Goal: Task Accomplishment & Management: Use online tool/utility

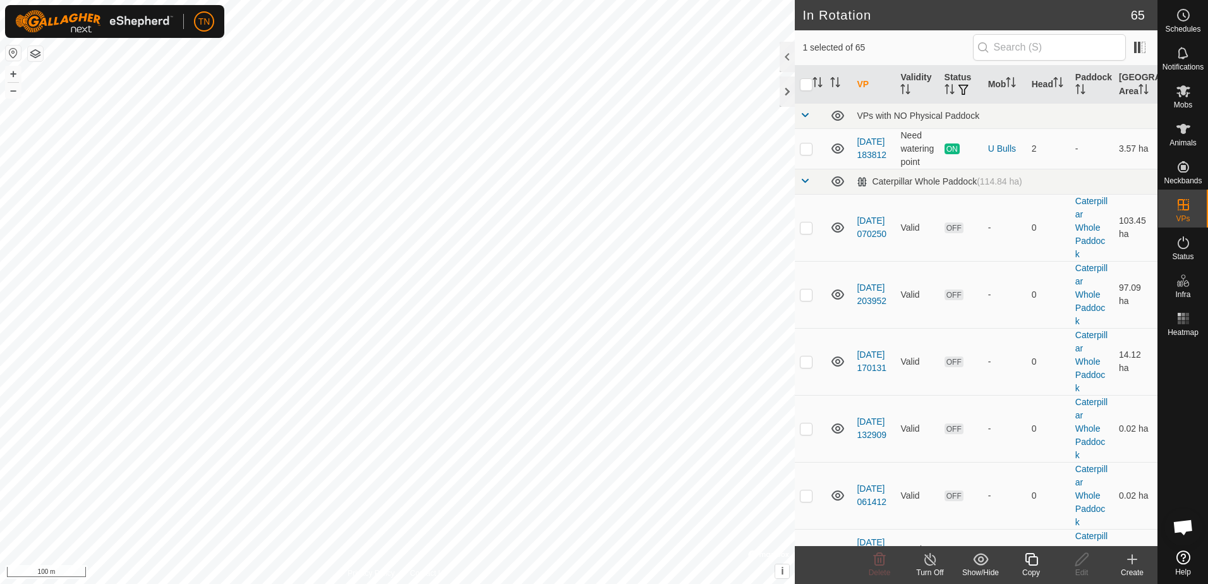
click at [1033, 558] on icon at bounding box center [1032, 559] width 16 height 15
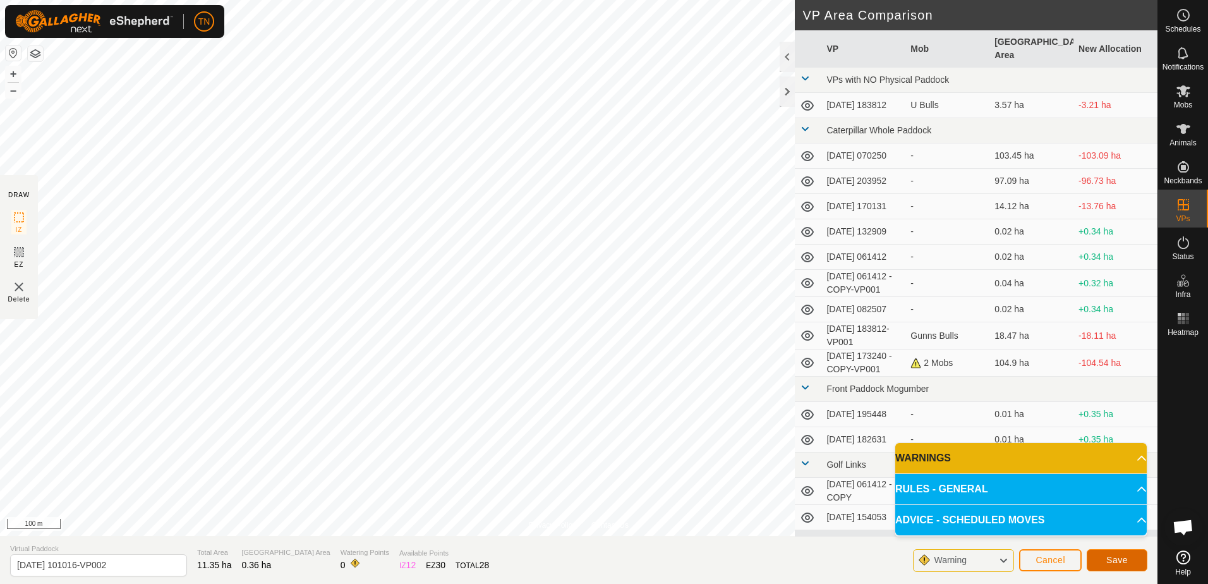
click at [1125, 561] on span "Save" at bounding box center [1117, 560] width 21 height 10
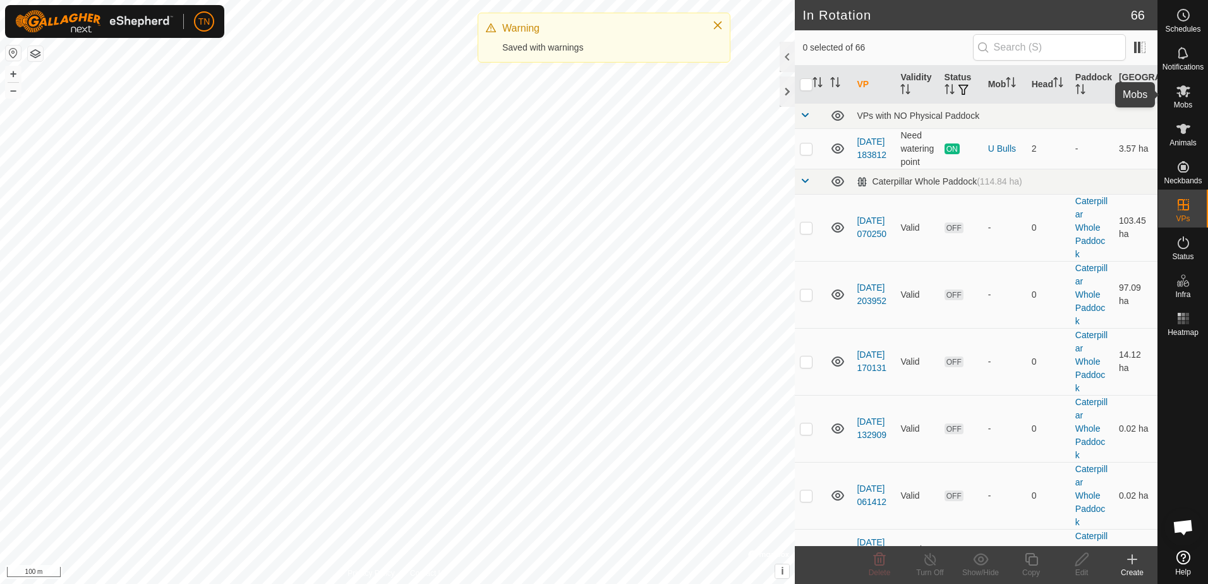
click at [1187, 94] on icon at bounding box center [1184, 91] width 14 height 12
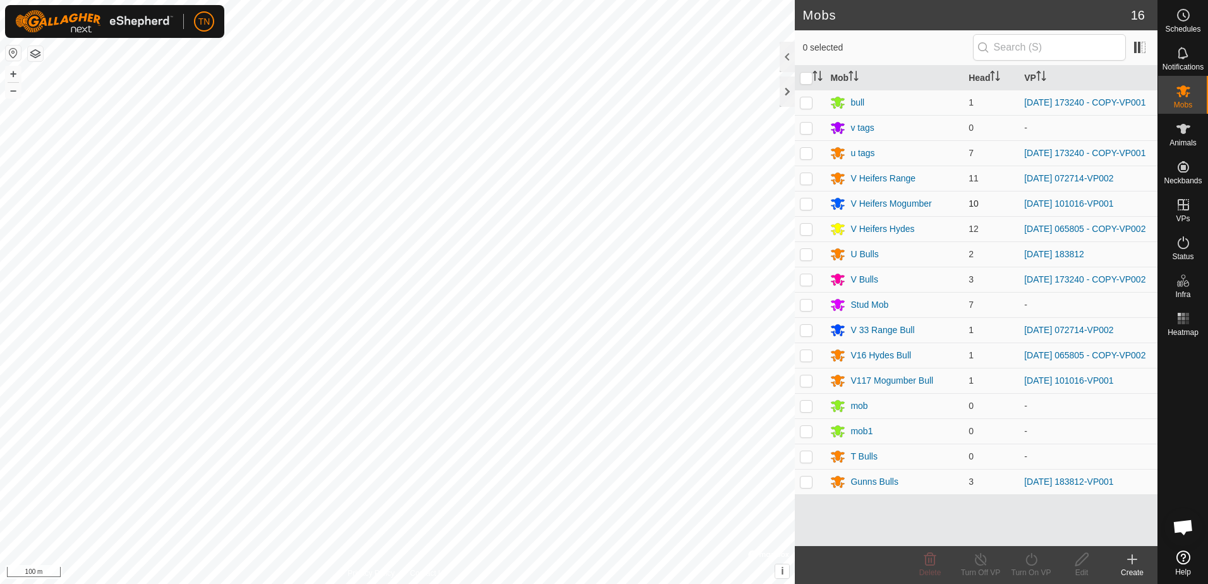
click at [808, 209] on p-checkbox at bounding box center [806, 203] width 13 height 10
checkbox input "true"
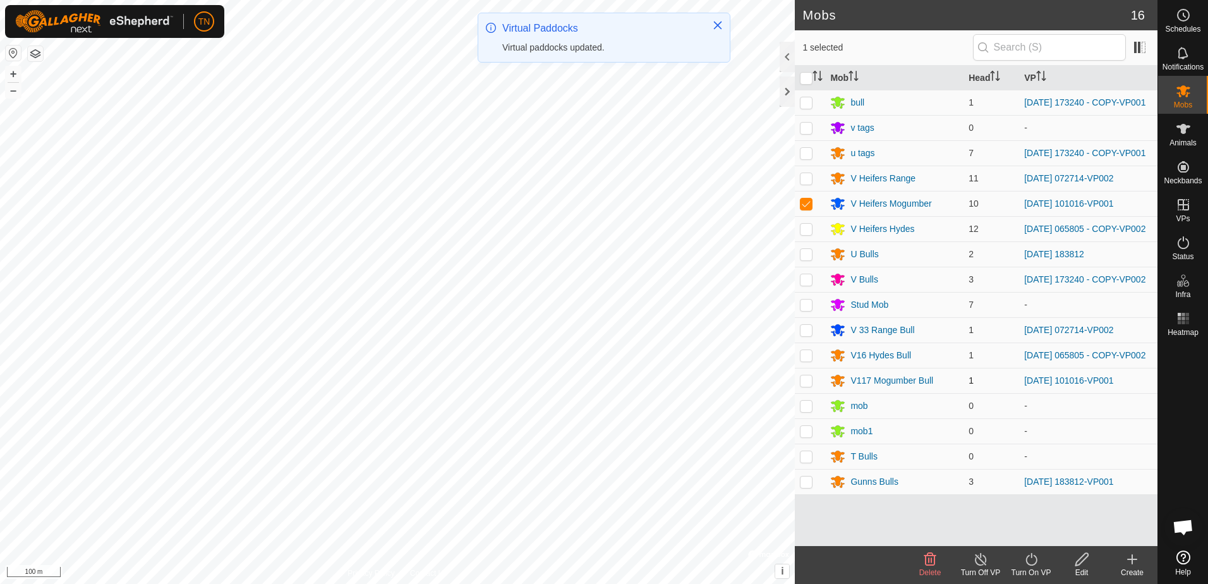
click at [796, 387] on td at bounding box center [810, 380] width 30 height 25
checkbox input "true"
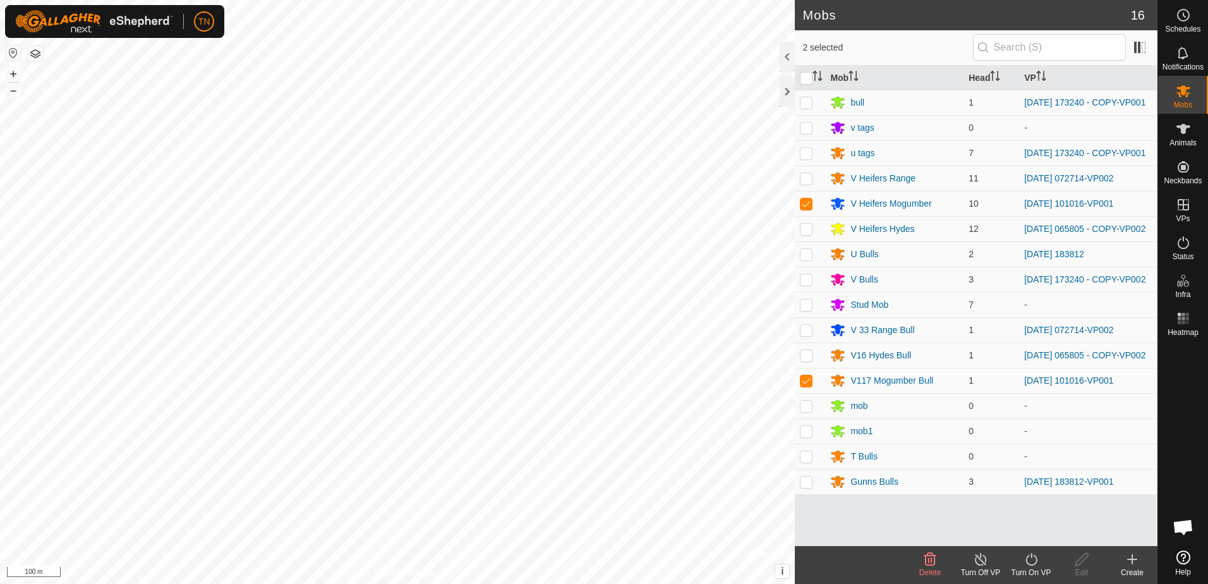
click at [1036, 559] on icon at bounding box center [1031, 559] width 11 height 13
click at [1035, 527] on link "Now" at bounding box center [1069, 531] width 125 height 25
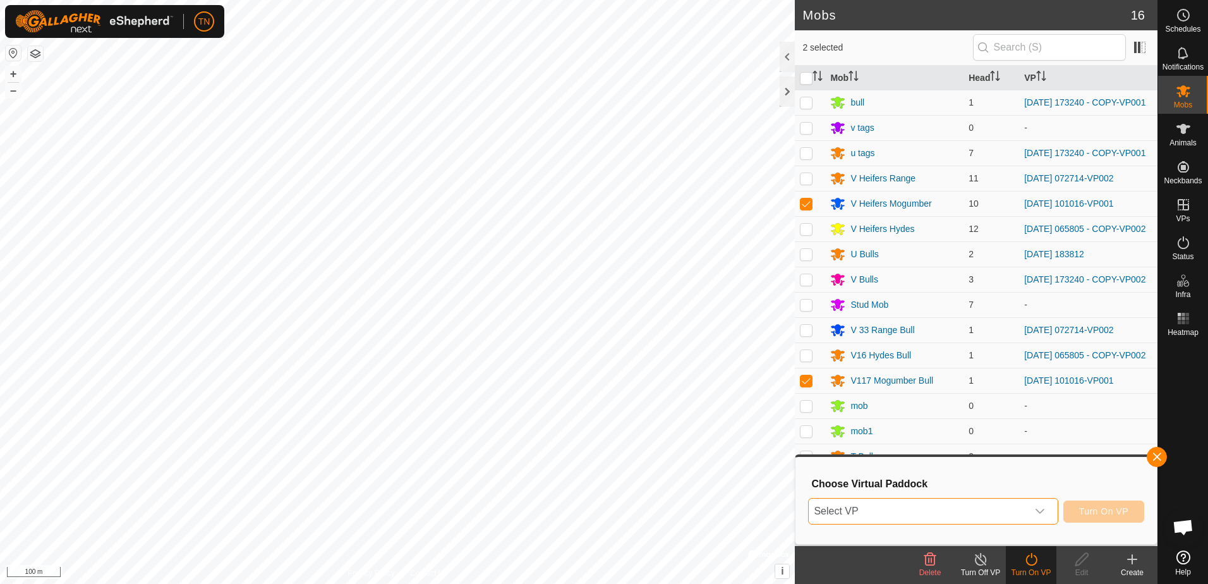
click at [1017, 509] on span "Select VP" at bounding box center [918, 511] width 218 height 25
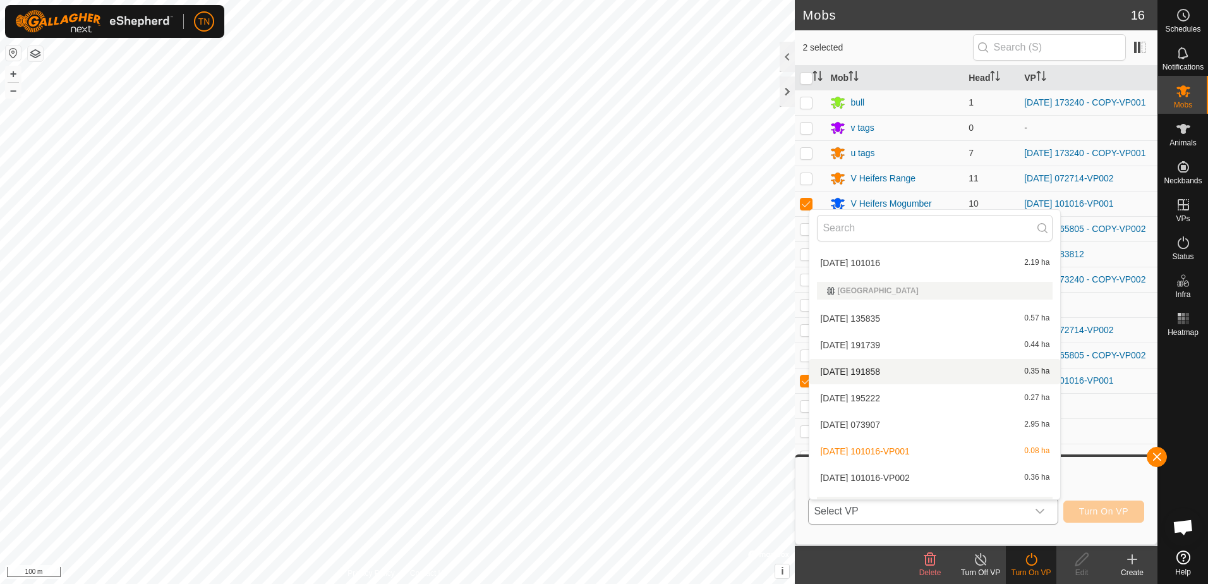
scroll to position [1876, 0]
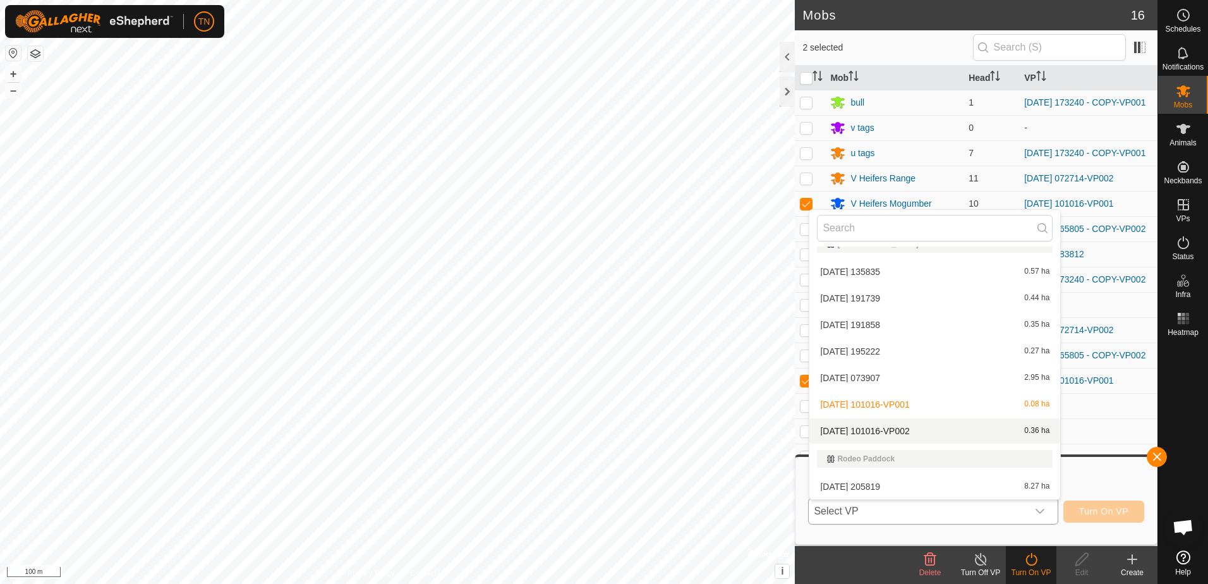
click at [995, 433] on li "2025-08-11 101016-VP002 0.36 ha" at bounding box center [935, 430] width 251 height 25
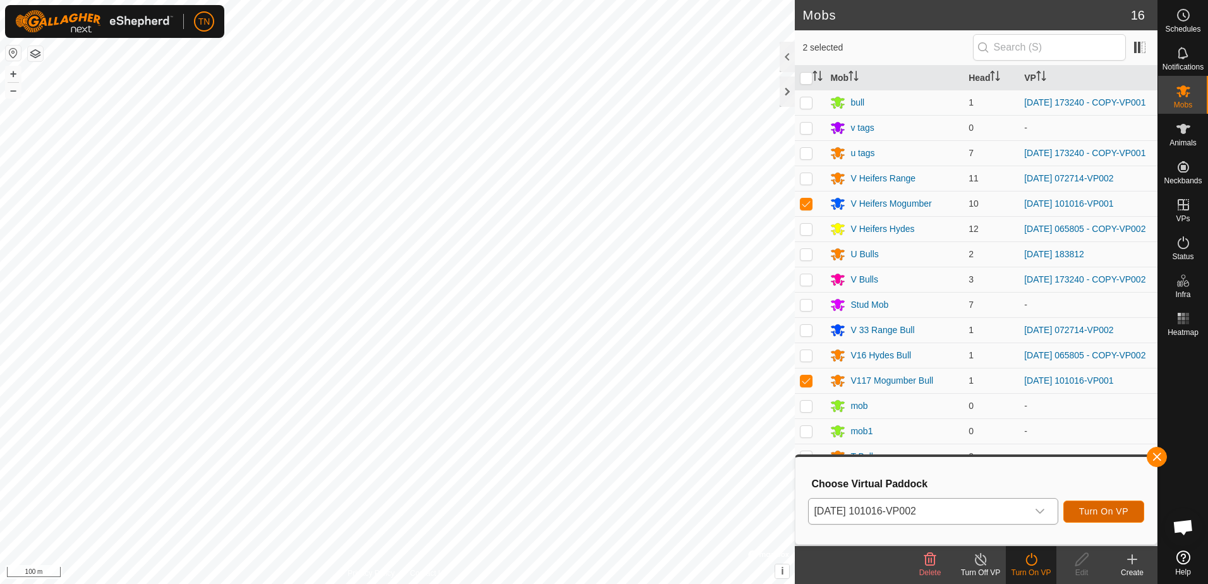
click at [1108, 507] on span "Turn On VP" at bounding box center [1103, 511] width 49 height 10
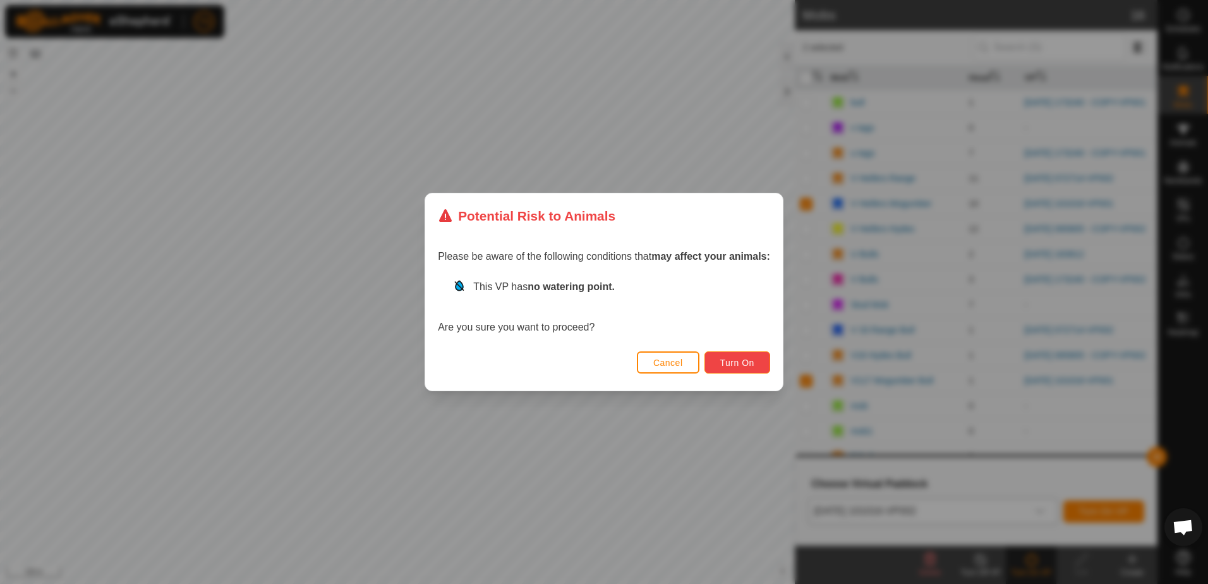
click at [756, 363] on button "Turn On" at bounding box center [738, 362] width 66 height 22
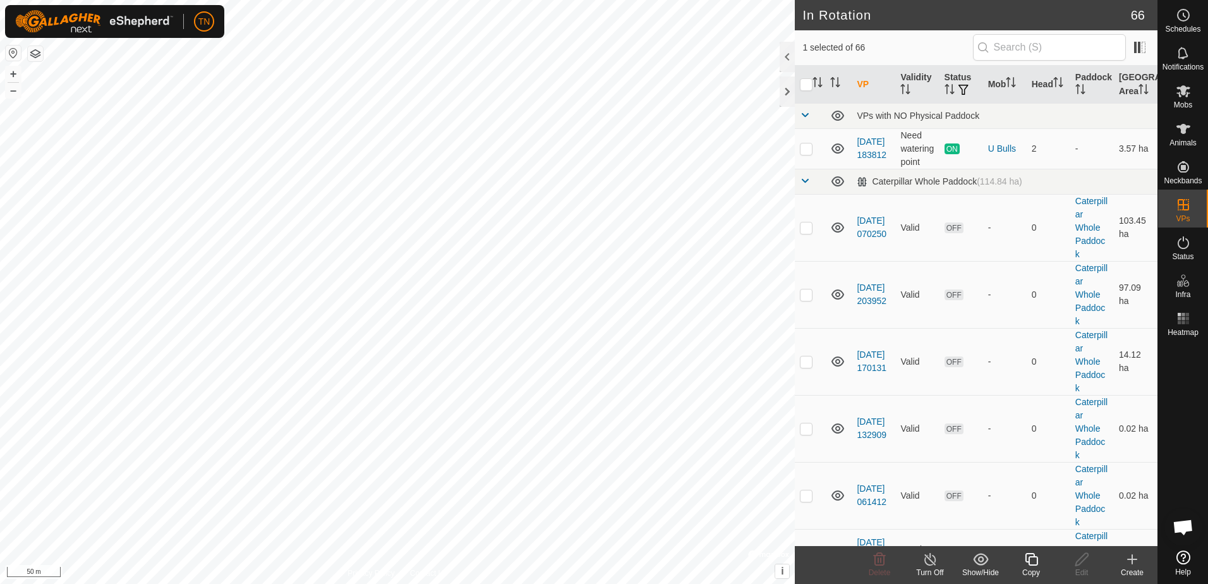
click at [1027, 564] on icon at bounding box center [1032, 559] width 16 height 15
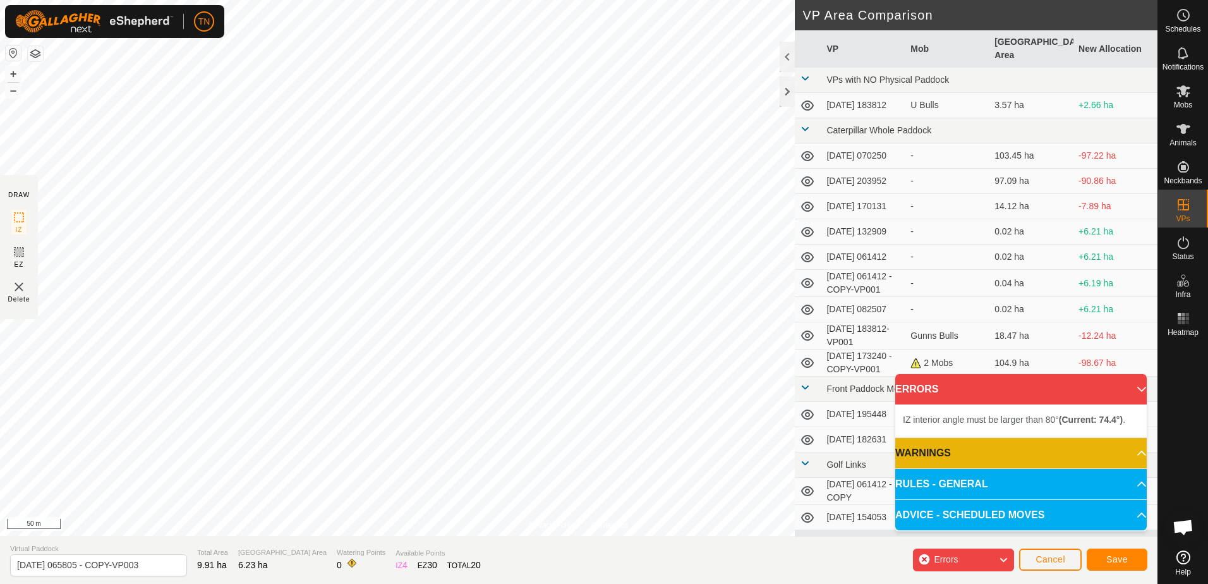
click at [787, 583] on html "TN Schedules Notifications Mobs Animals Neckbands VPs Status Infra Heatmap Help…" at bounding box center [604, 292] width 1208 height 584
click at [779, 548] on div "Privacy Policy Contact Us Type: Inclusion Zone undefined Animal + – ⇧ i © Mapbo…" at bounding box center [579, 292] width 1158 height 584
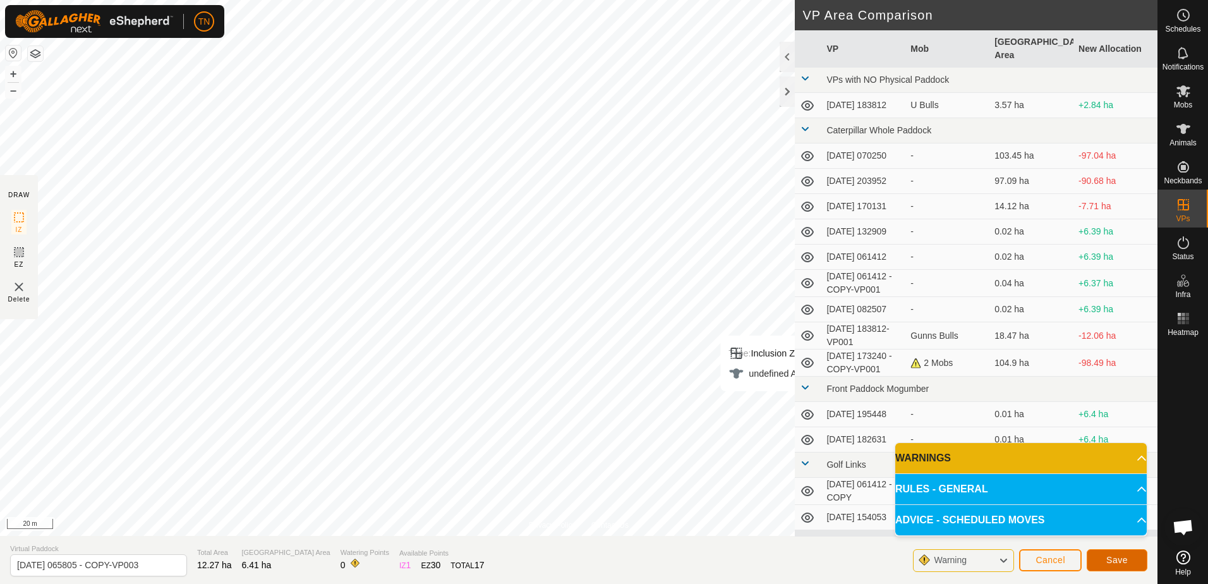
click at [1114, 560] on span "Save" at bounding box center [1117, 560] width 21 height 10
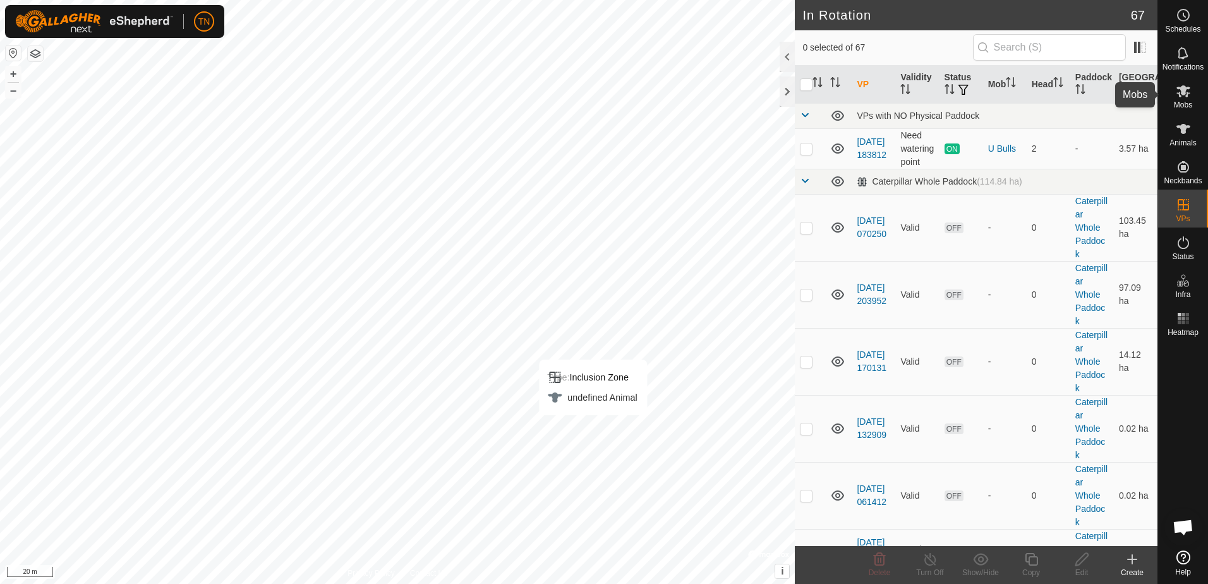
click at [1170, 100] on div "Mobs" at bounding box center [1183, 95] width 50 height 38
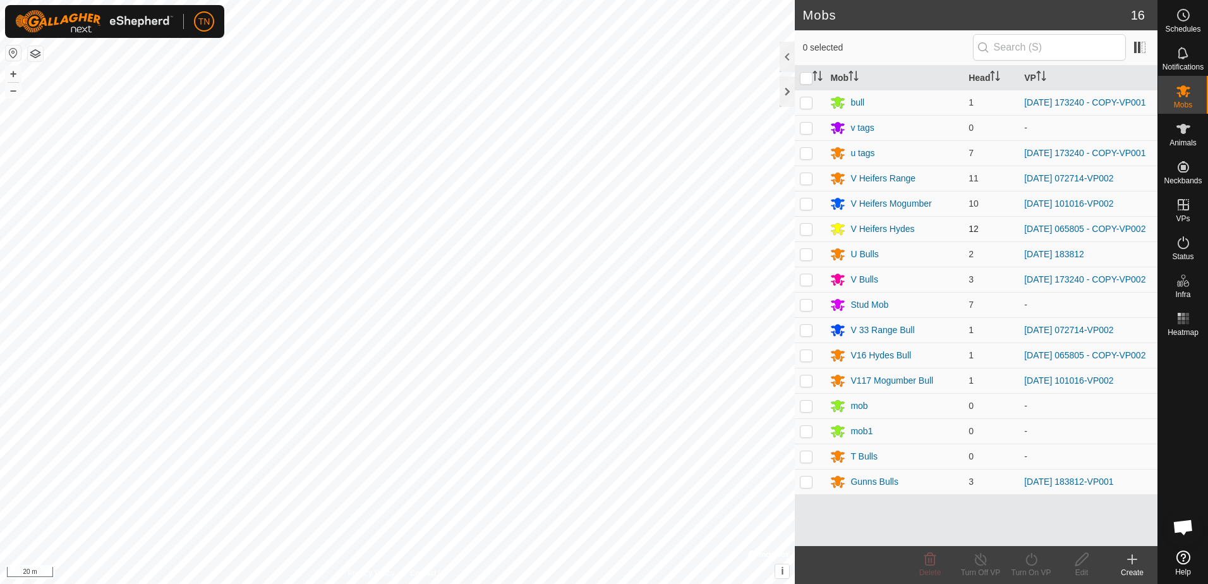
click at [808, 231] on p-checkbox at bounding box center [806, 229] width 13 height 10
checkbox input "true"
click at [803, 385] on p-checkbox at bounding box center [806, 380] width 13 height 10
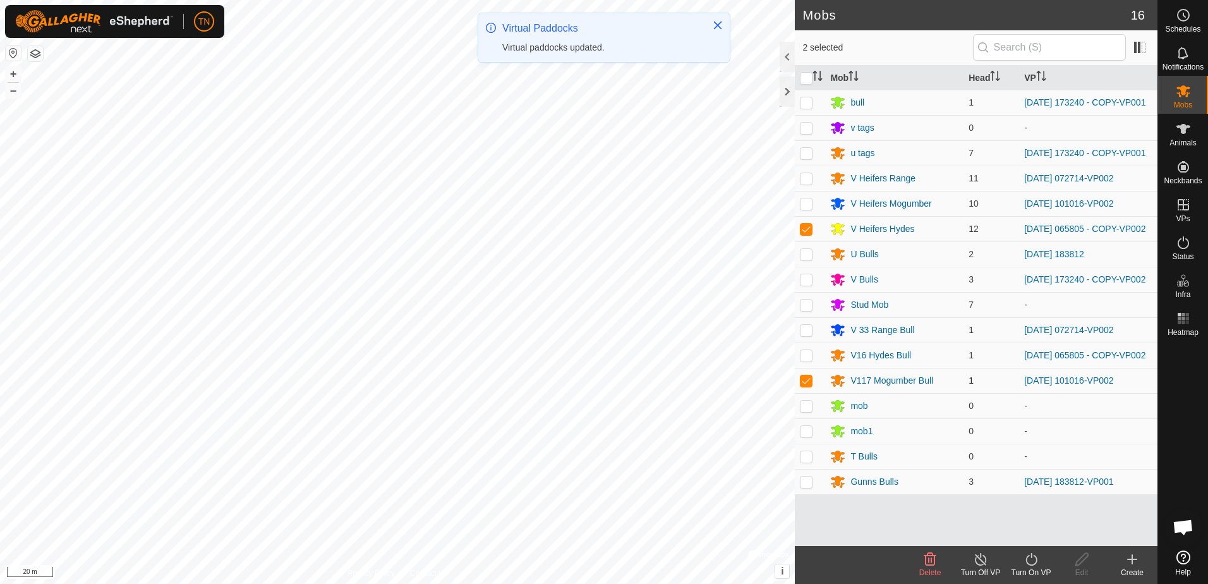
checkbox input "true"
click at [1025, 559] on icon at bounding box center [1032, 559] width 16 height 15
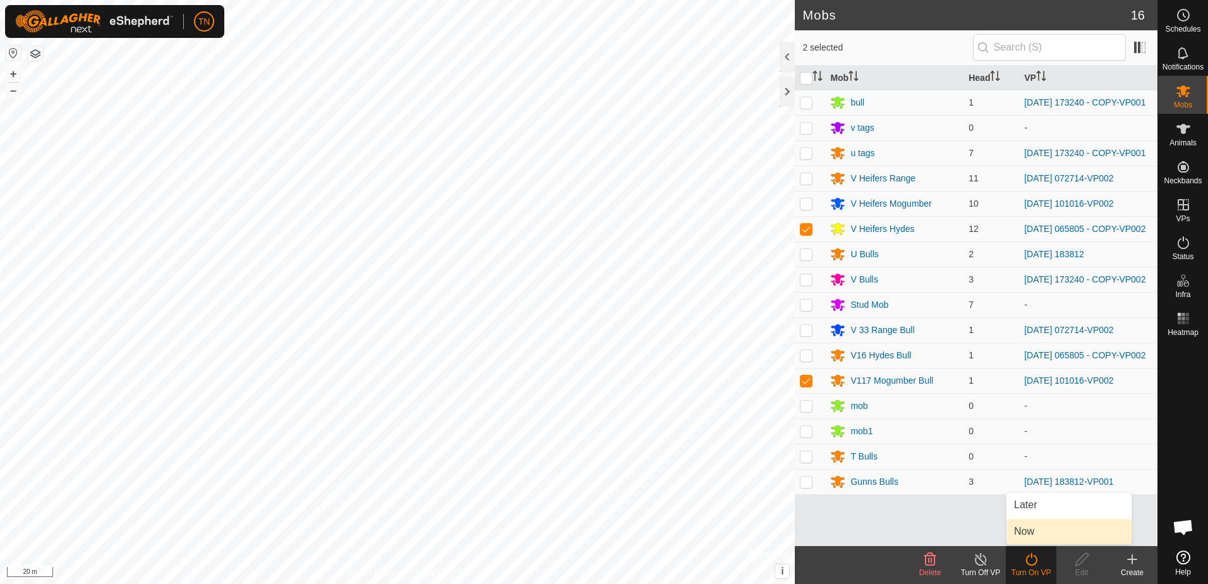
click at [1031, 531] on link "Now" at bounding box center [1069, 531] width 125 height 25
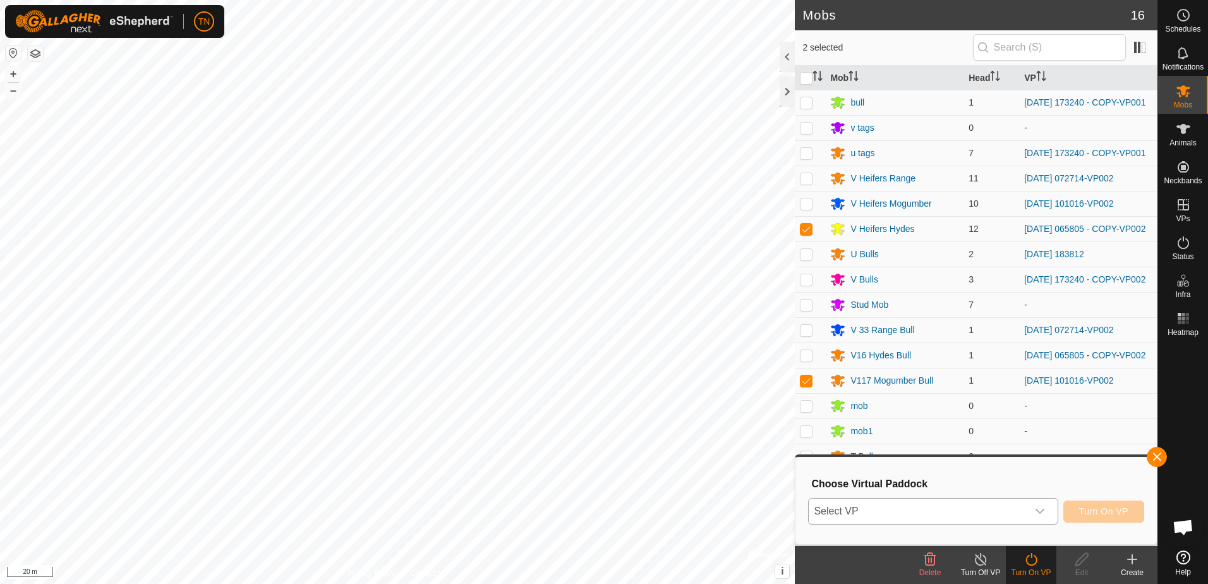
click at [993, 514] on span "Select VP" at bounding box center [918, 511] width 218 height 25
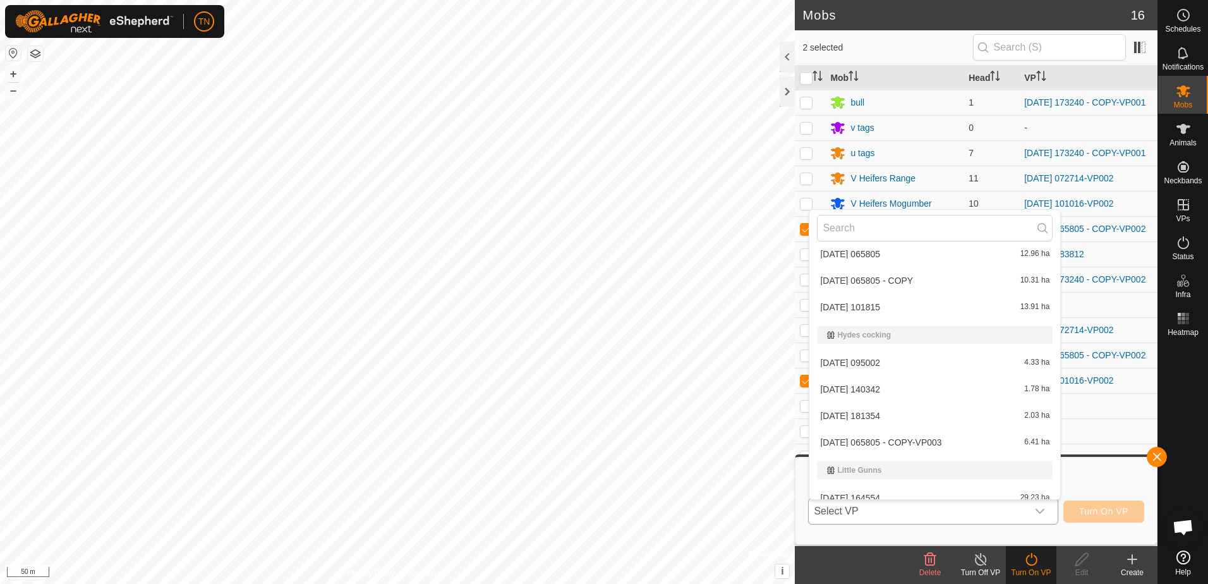
scroll to position [1081, 0]
click at [921, 439] on li "2025-08-09 065805 - COPY-VP003 6.41 ha" at bounding box center [935, 443] width 251 height 25
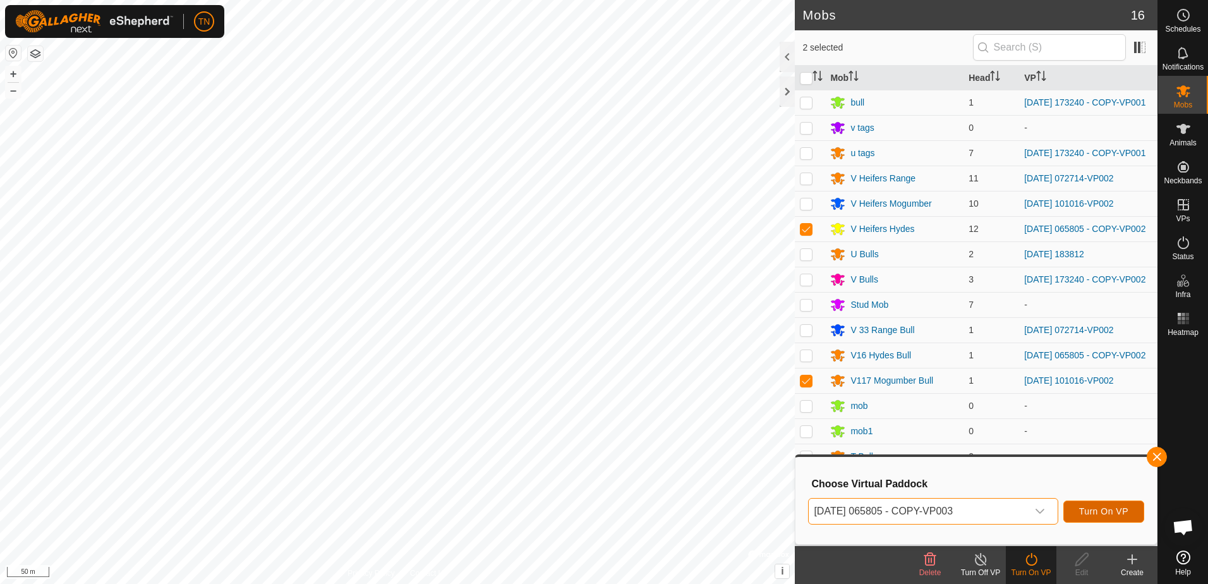
click at [1091, 514] on span "Turn On VP" at bounding box center [1103, 511] width 49 height 10
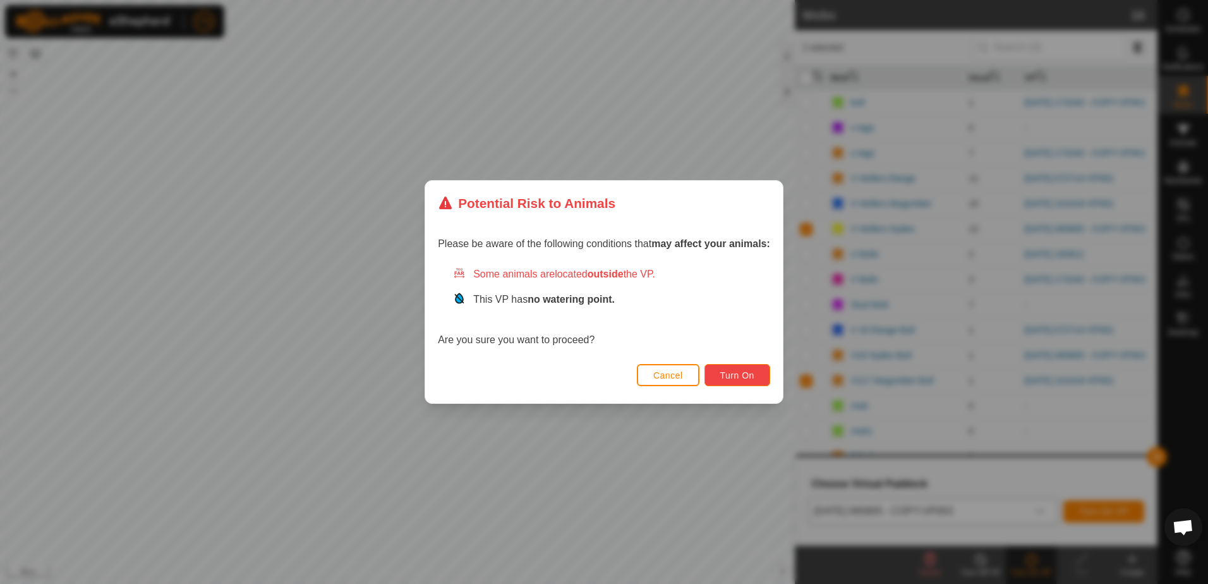
click at [755, 372] on button "Turn On" at bounding box center [738, 375] width 66 height 22
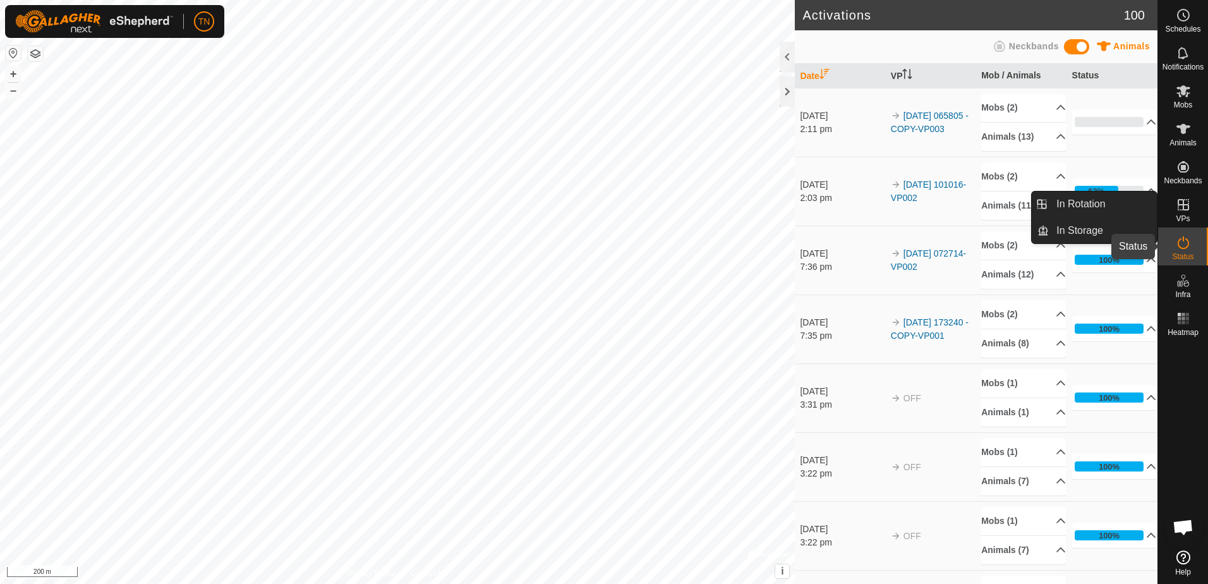
click at [1185, 247] on icon at bounding box center [1183, 242] width 15 height 15
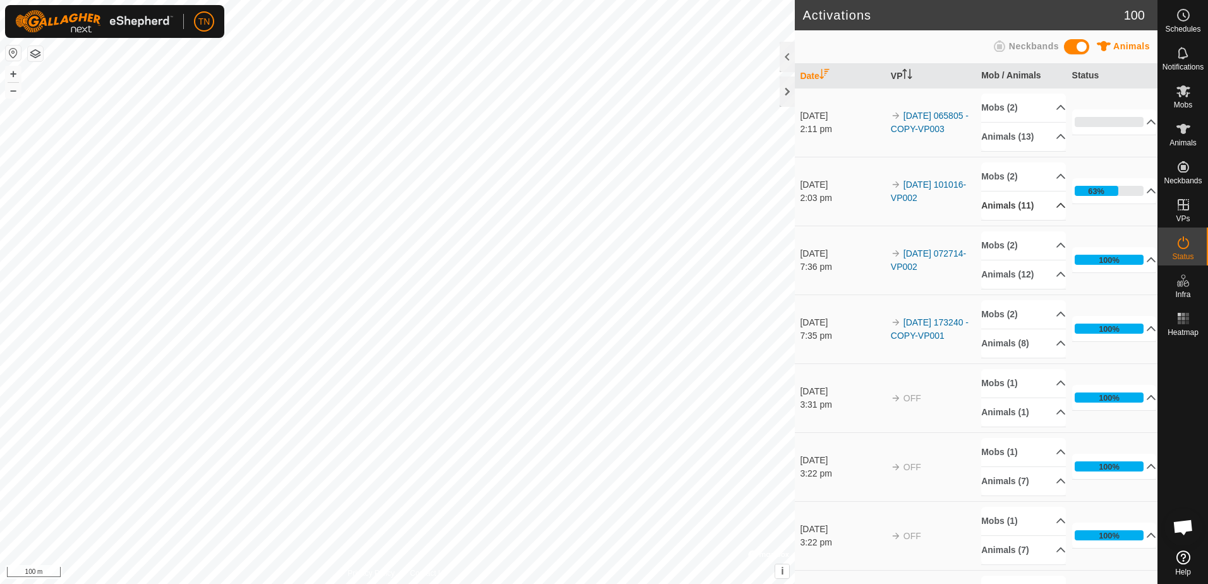
click at [1027, 209] on p-accordion-header "Animals (11)" at bounding box center [1023, 205] width 85 height 28
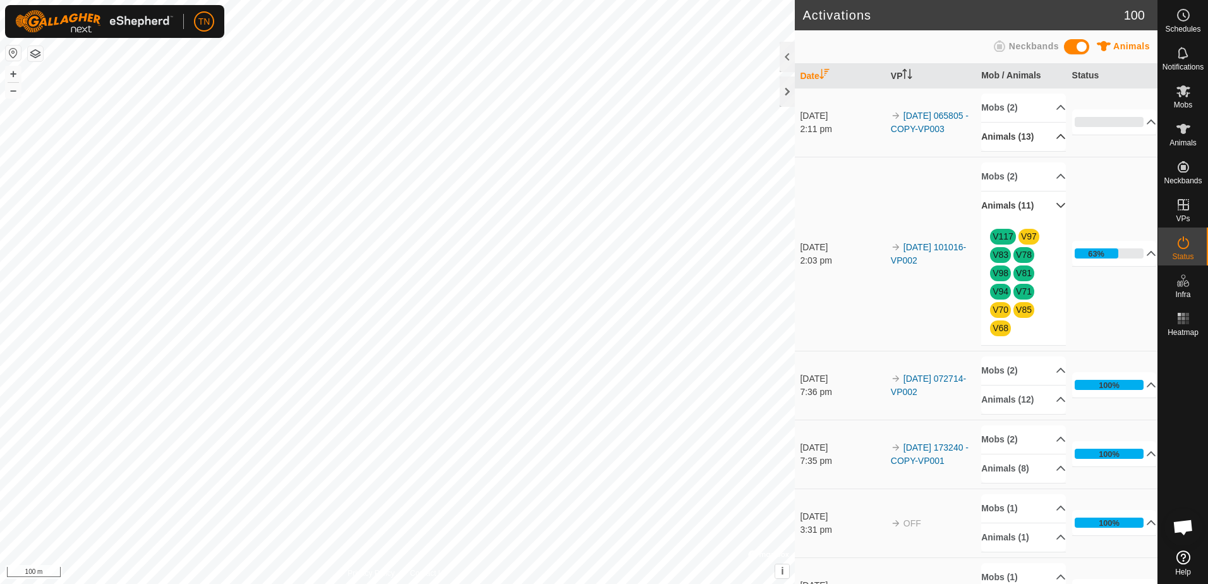
click at [1029, 137] on p-accordion-header "Animals (13)" at bounding box center [1023, 137] width 85 height 28
